Goal: Task Accomplishment & Management: Manage account settings

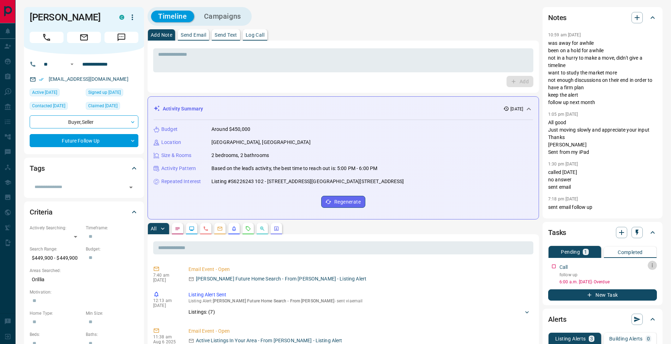
click at [652, 266] on icon "button" at bounding box center [652, 266] width 6 height 6
click at [650, 272] on ul "Edit Delete" at bounding box center [640, 284] width 31 height 27
click at [649, 275] on li "Edit" at bounding box center [640, 278] width 31 height 11
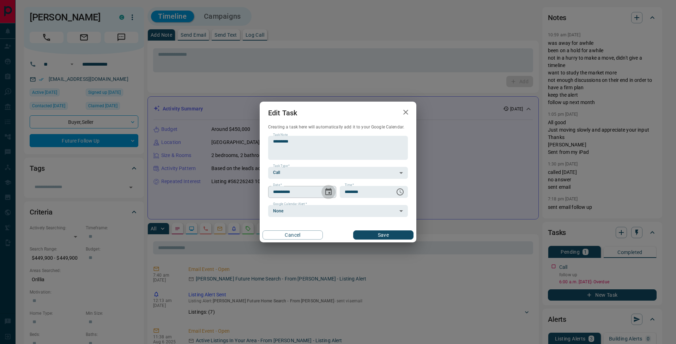
click at [326, 193] on icon "Choose date, selected date is Aug 7, 2025" at bounding box center [328, 191] width 6 height 7
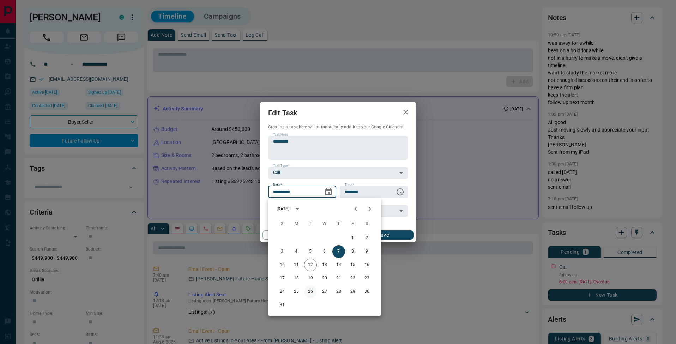
click at [311, 291] on button "26" at bounding box center [310, 291] width 13 height 13
type input "**********"
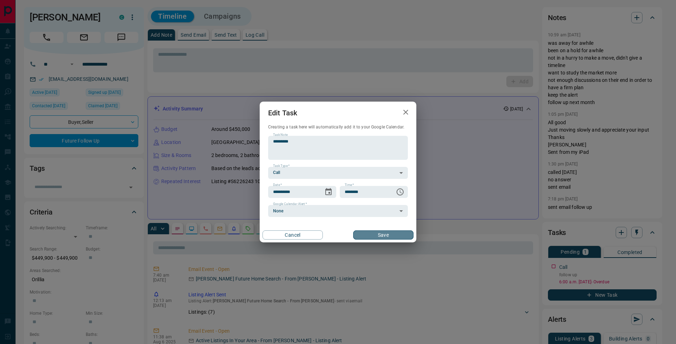
click at [391, 238] on button "Save" at bounding box center [383, 234] width 60 height 9
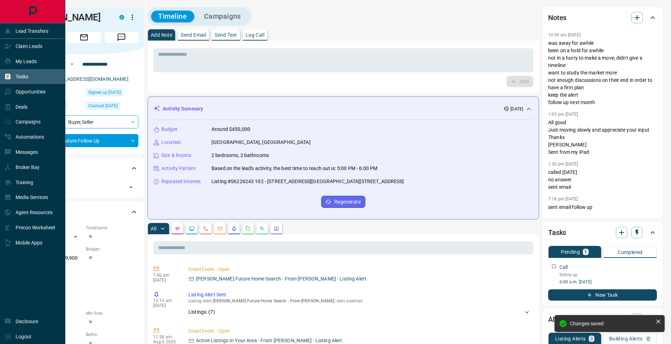
click at [10, 74] on icon at bounding box center [7, 76] width 5 height 6
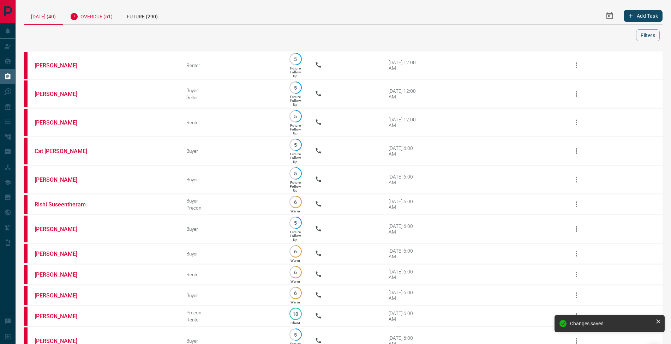
drag, startPoint x: 95, startPoint y: 18, endPoint x: 116, endPoint y: 22, distance: 21.9
click at [95, 18] on div "Overdue (51)" at bounding box center [91, 15] width 57 height 17
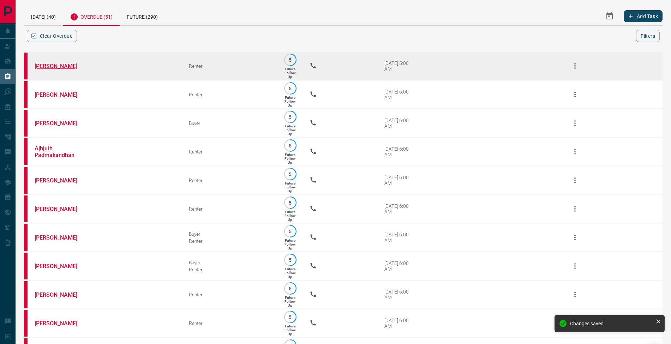
click at [55, 66] on link "[PERSON_NAME]" at bounding box center [61, 66] width 53 height 7
